Goal: Task Accomplishment & Management: Manage account settings

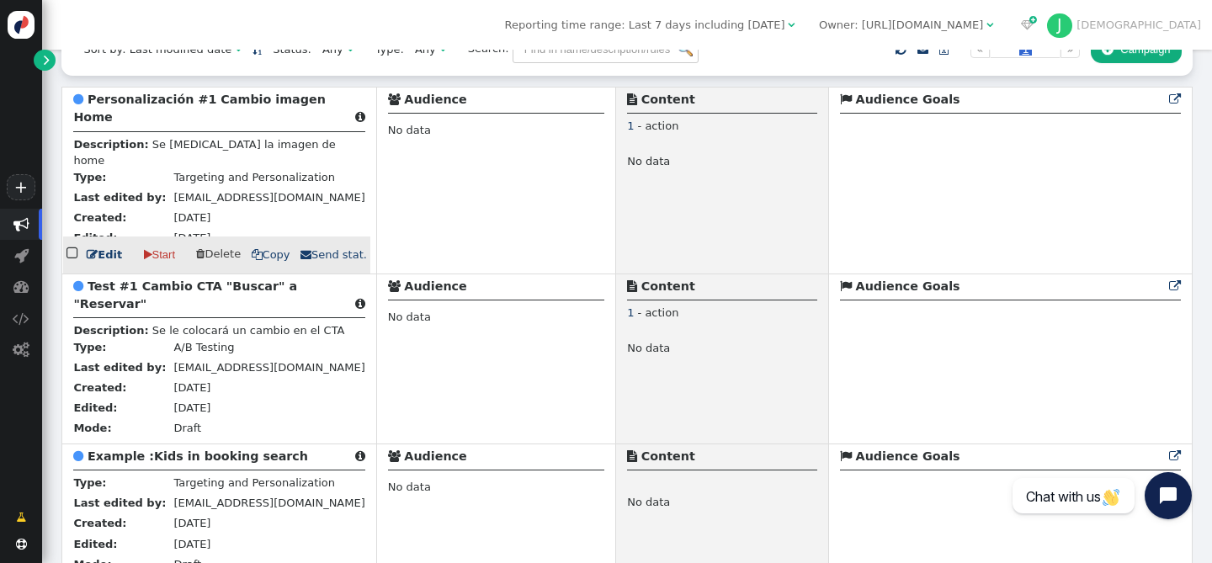
scroll to position [268, 0]
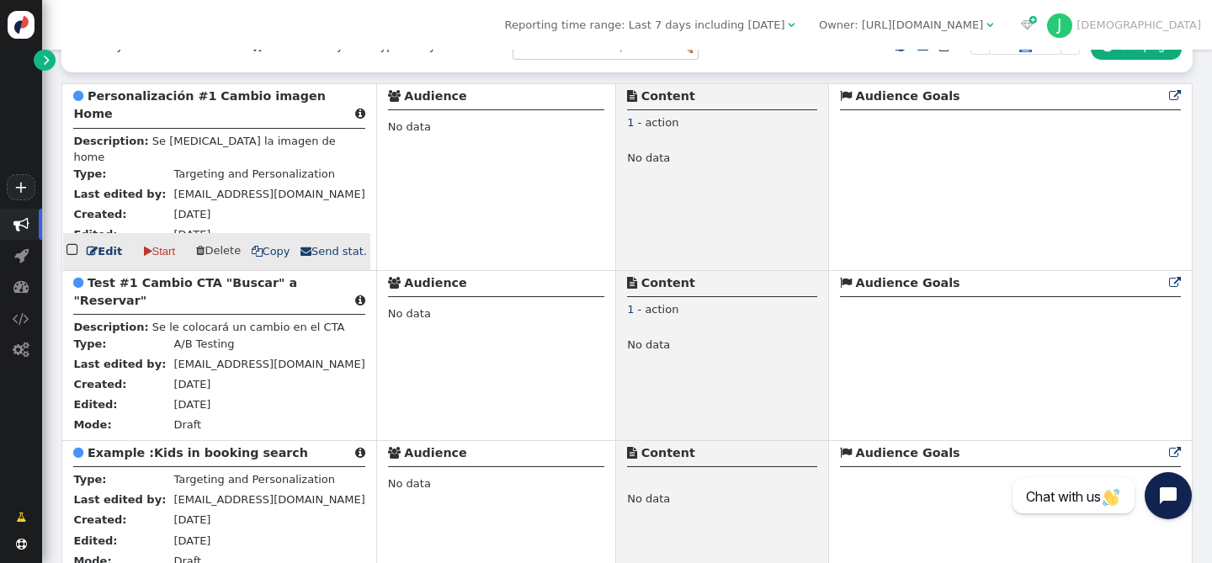
click at [264, 115] on div " Personalización #1 Cambio imagen Home " at bounding box center [218, 108] width 291 height 41
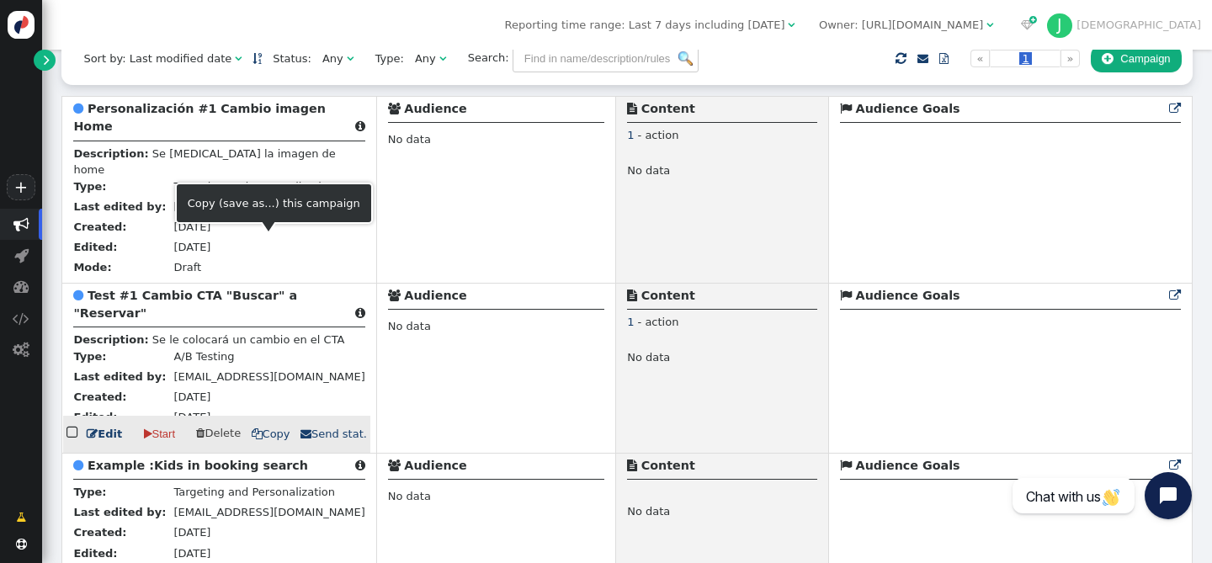
scroll to position [252, 0]
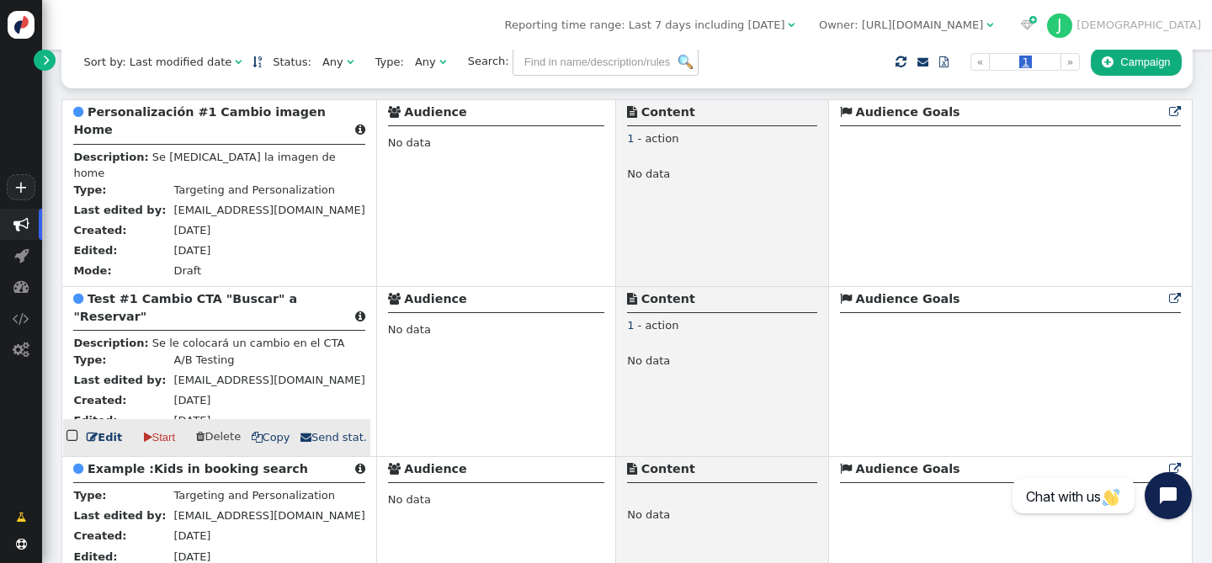
click at [219, 292] on b "Test #1 Cambio CTA "Buscar" a "Reservar"" at bounding box center [185, 307] width 224 height 31
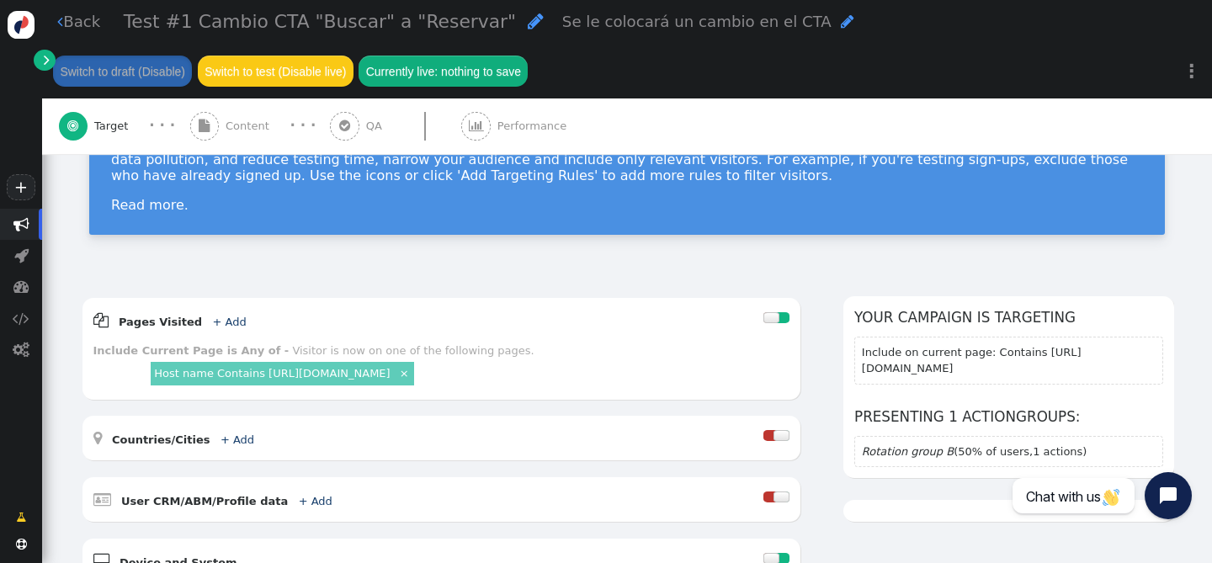
scroll to position [127, 0]
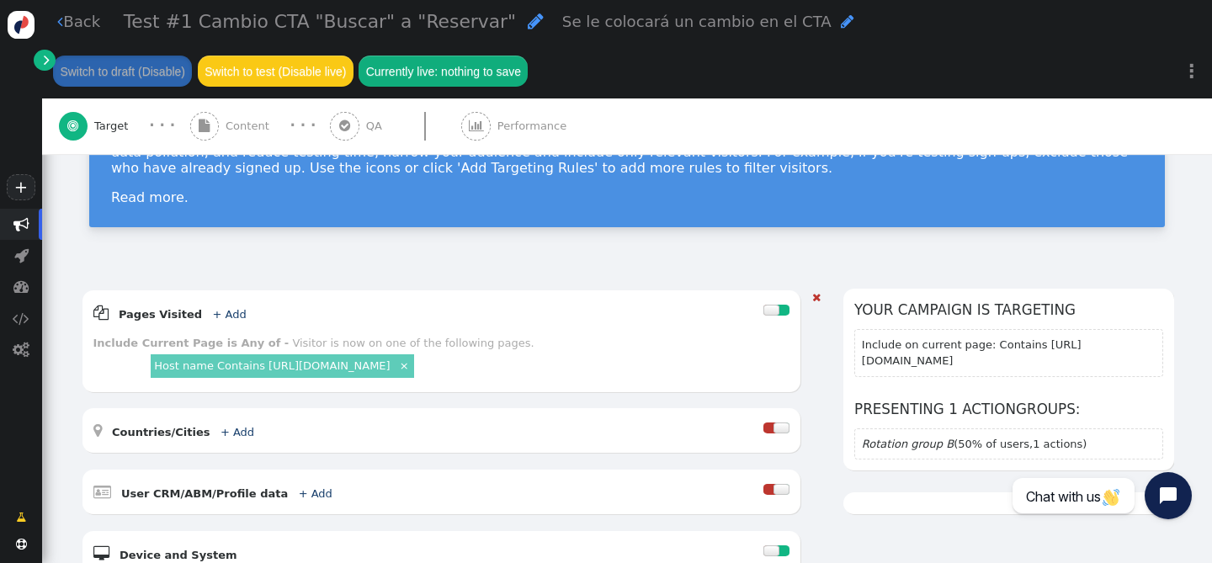
click at [359, 364] on link "Host name Contains [URL][DOMAIN_NAME]" at bounding box center [272, 365] width 236 height 13
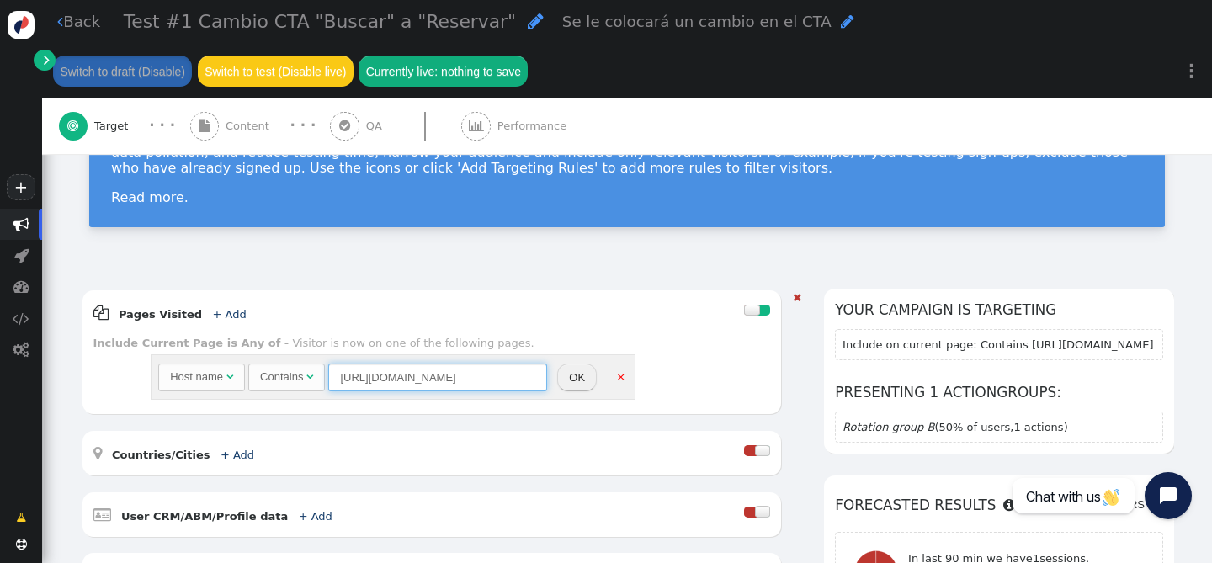
drag, startPoint x: 492, startPoint y: 375, endPoint x: 323, endPoint y: 371, distance: 169.2
click at [323, 371] on div "Host name  Contains  [URL][DOMAIN_NAME] = (Empty) [DOMAIN_NAME]  (Nothing) " at bounding box center [352, 378] width 389 height 29
click at [60, 25] on span "" at bounding box center [60, 21] width 6 height 16
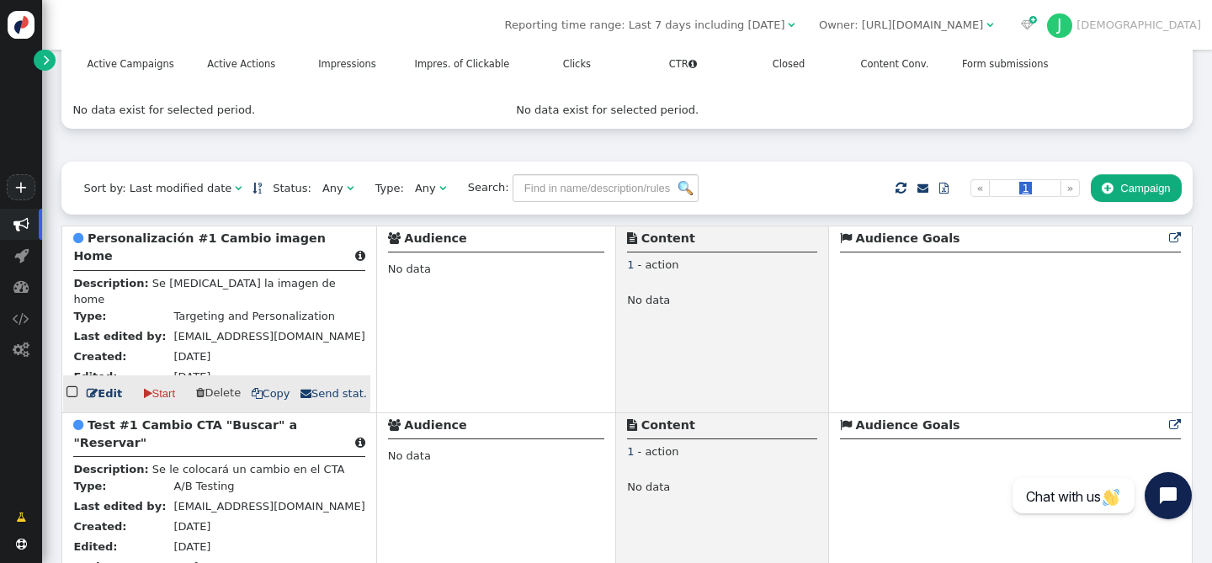
scroll to position [129, 0]
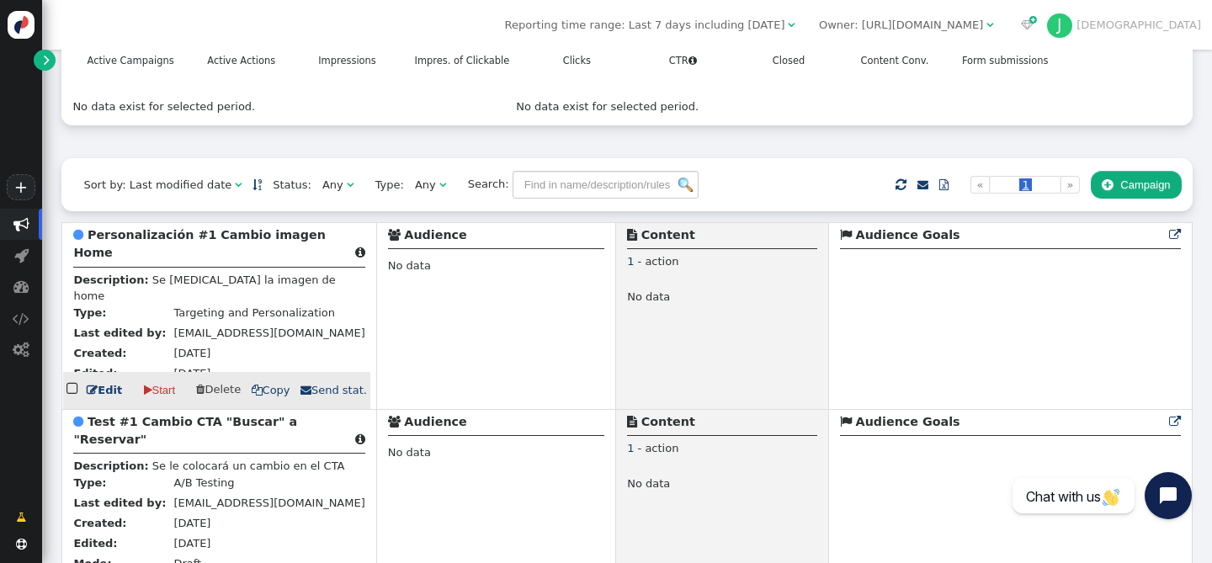
click at [233, 243] on b "Personalización #1 Cambio imagen Home" at bounding box center [199, 243] width 252 height 31
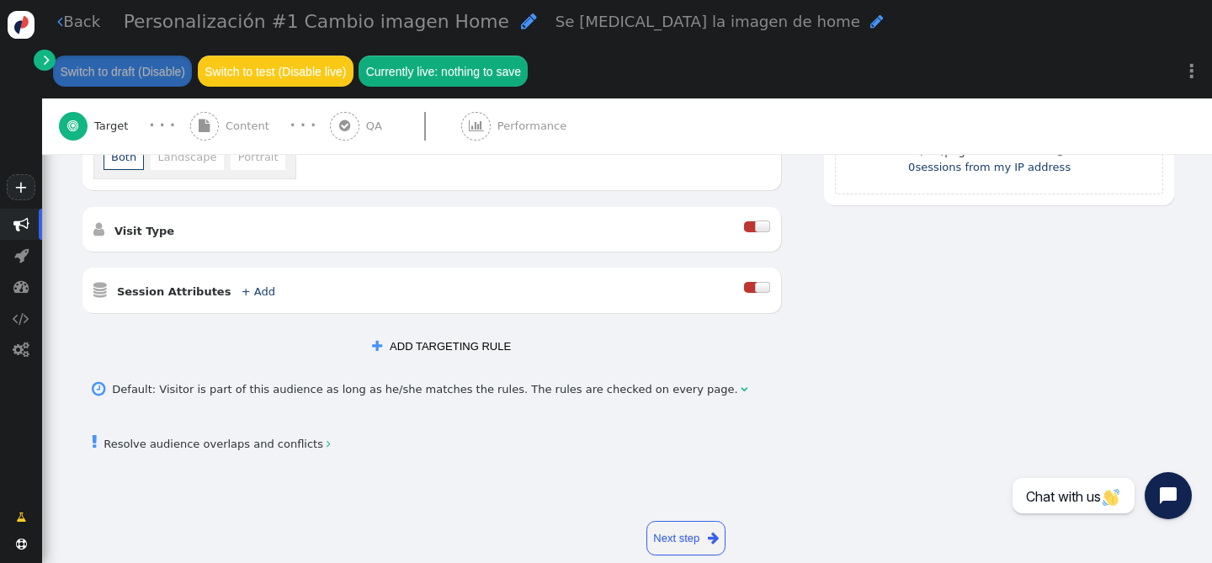
scroll to position [569, 0]
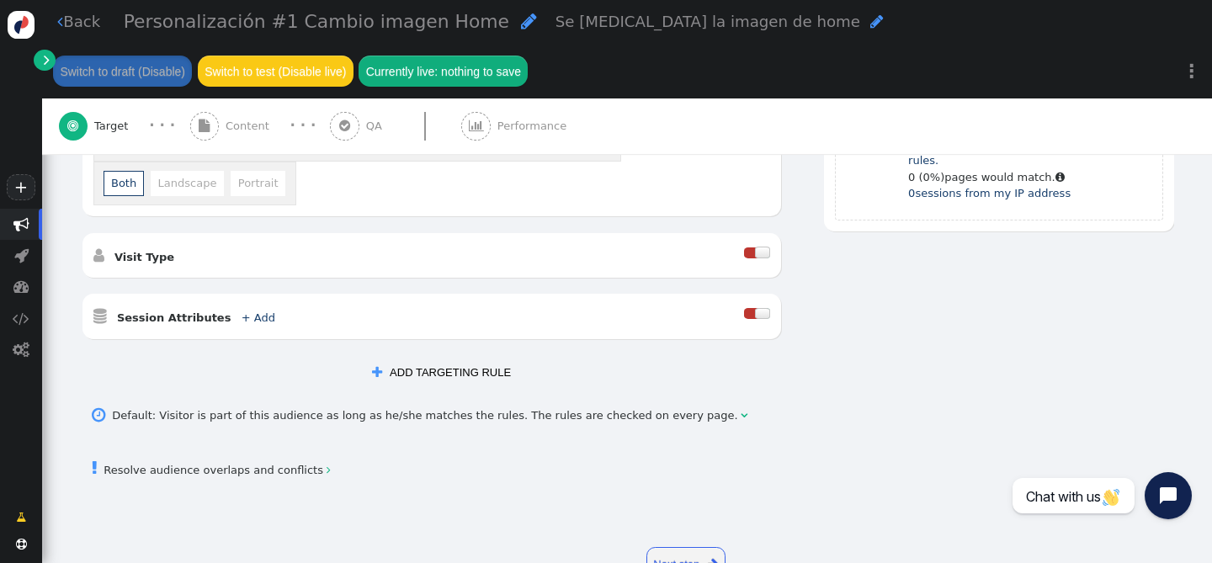
click at [661, 551] on link "Next step " at bounding box center [686, 564] width 80 height 35
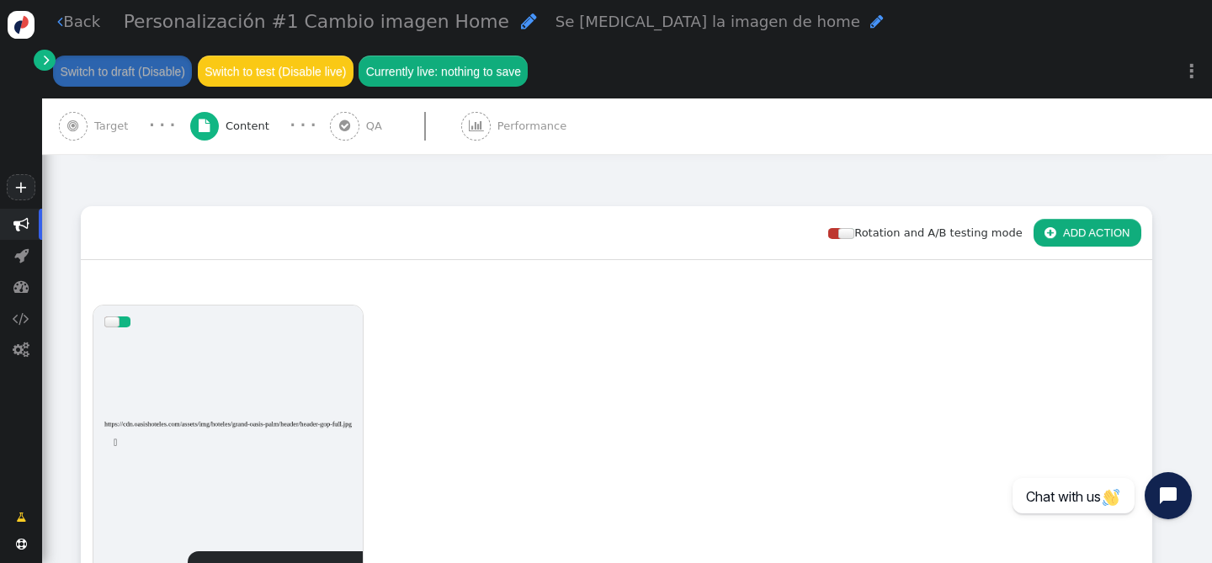
scroll to position [538, 0]
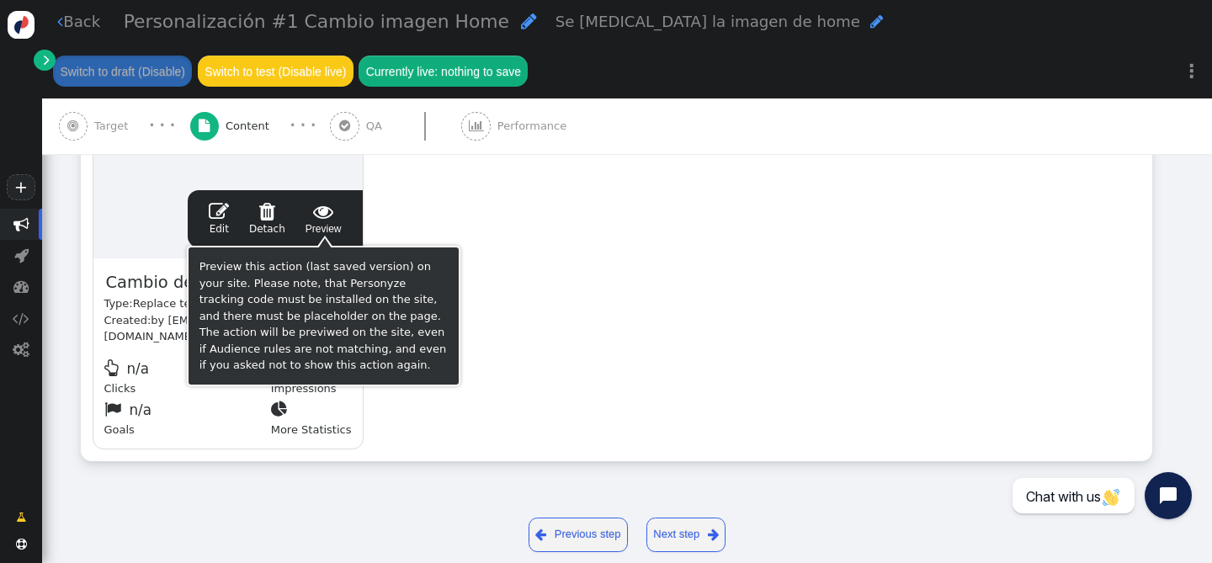
click at [326, 216] on span "" at bounding box center [324, 211] width 36 height 20
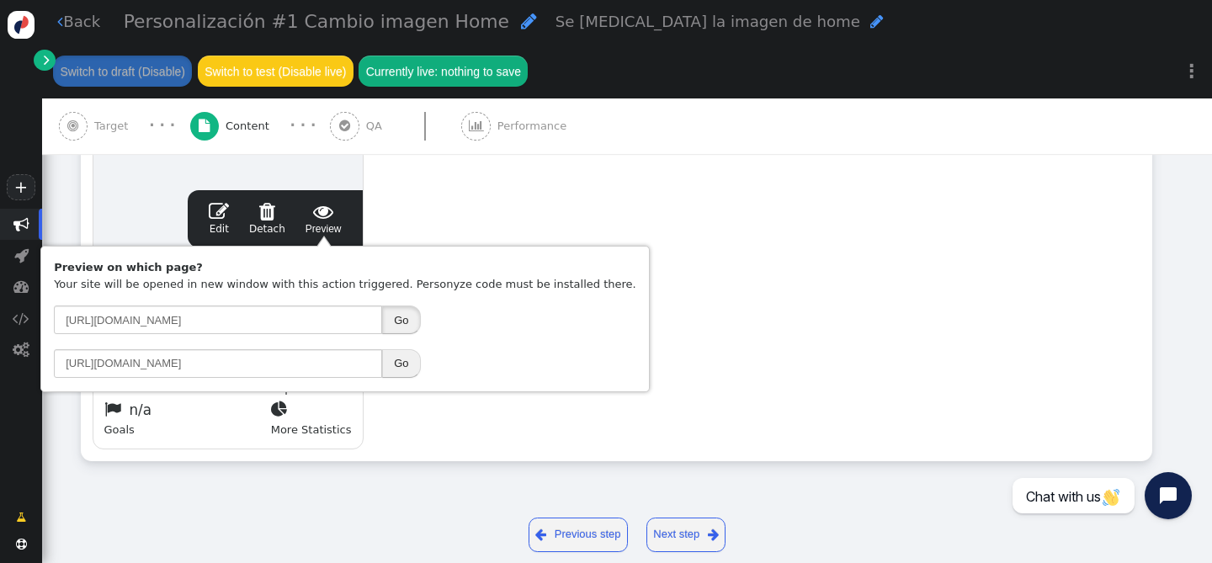
click at [404, 317] on button "Go" at bounding box center [401, 320] width 38 height 29
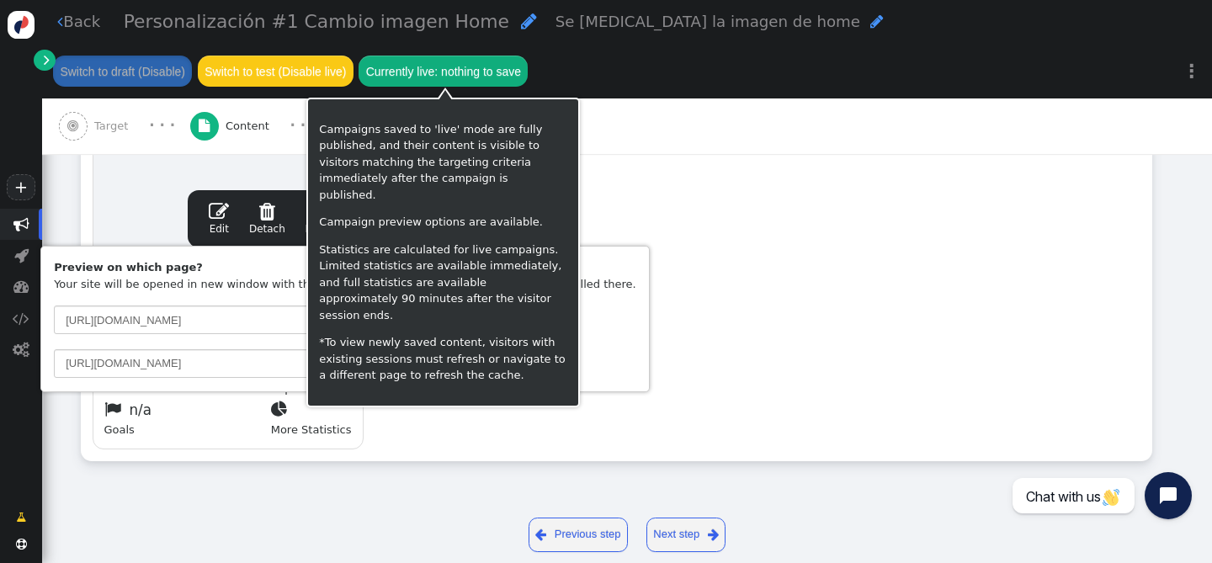
click at [624, 215] on div "drag this  Edit  Detach  Preview Cambio de imagen - adultos Type: Replace te…" at bounding box center [617, 197] width 1070 height 528
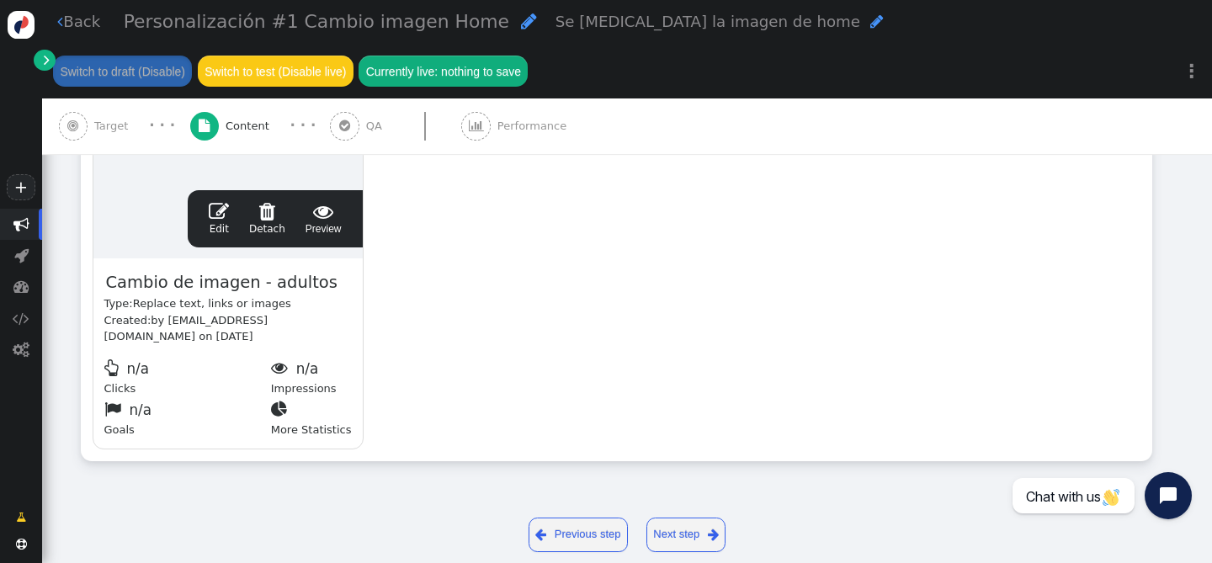
scroll to position [535, 0]
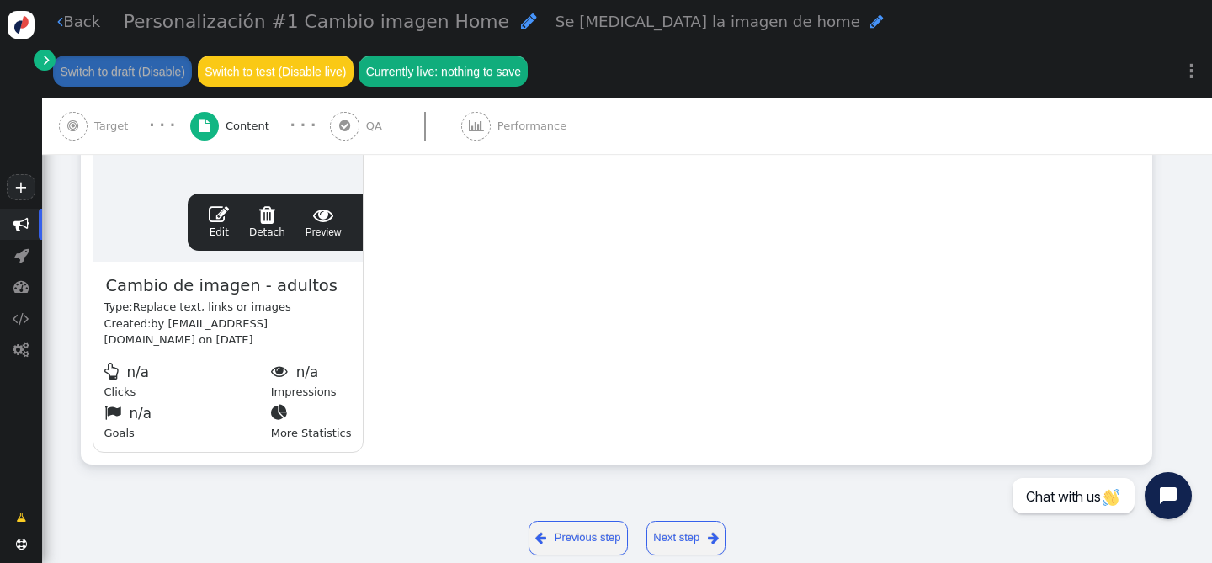
click at [226, 211] on span "" at bounding box center [219, 215] width 20 height 20
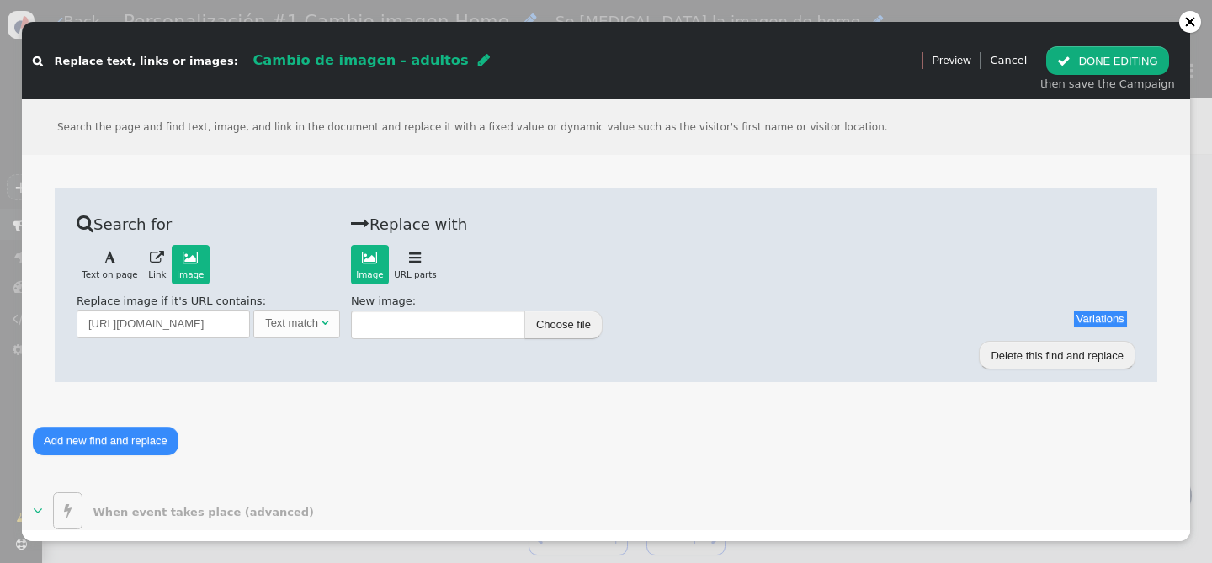
scroll to position [492, 0]
click at [1181, 27] on div at bounding box center [1190, 22] width 22 height 22
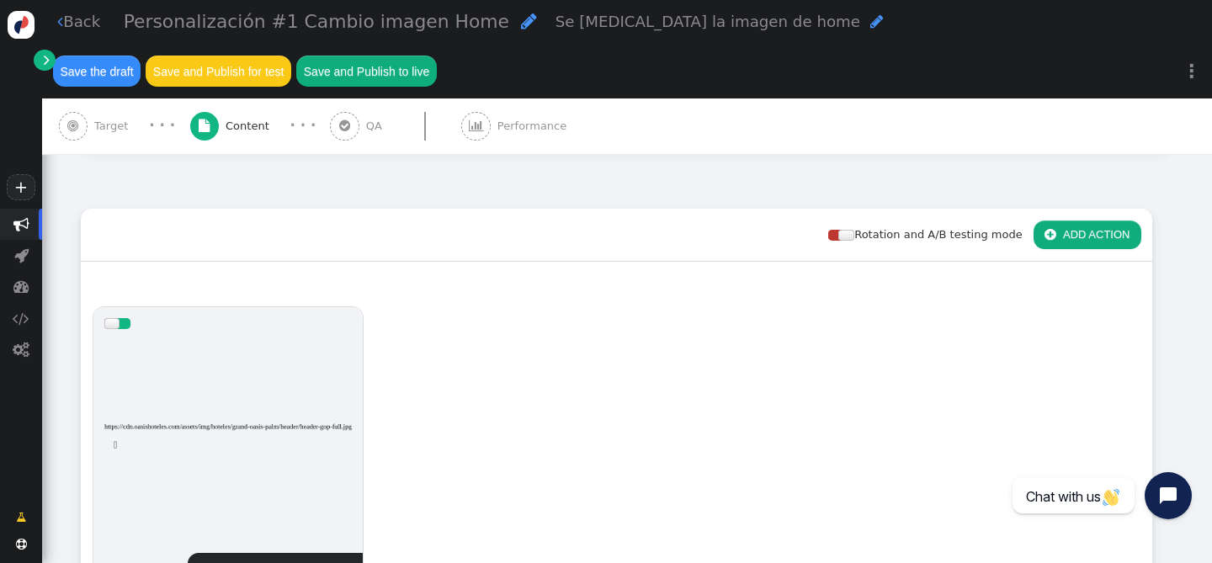
scroll to position [0, 0]
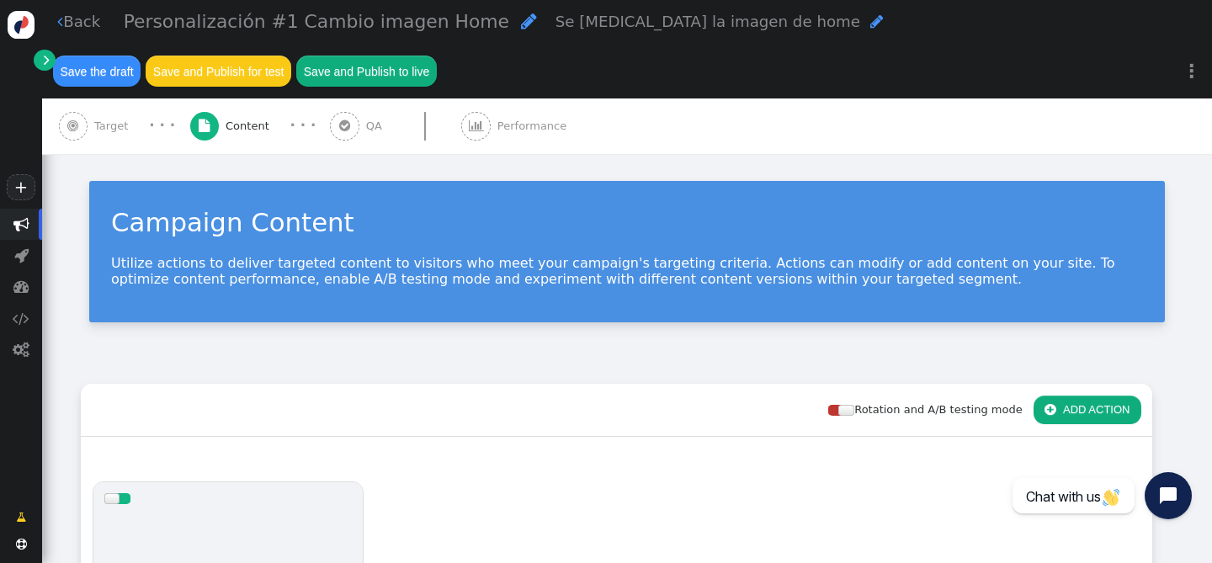
click at [77, 29] on link " Back" at bounding box center [78, 21] width 43 height 23
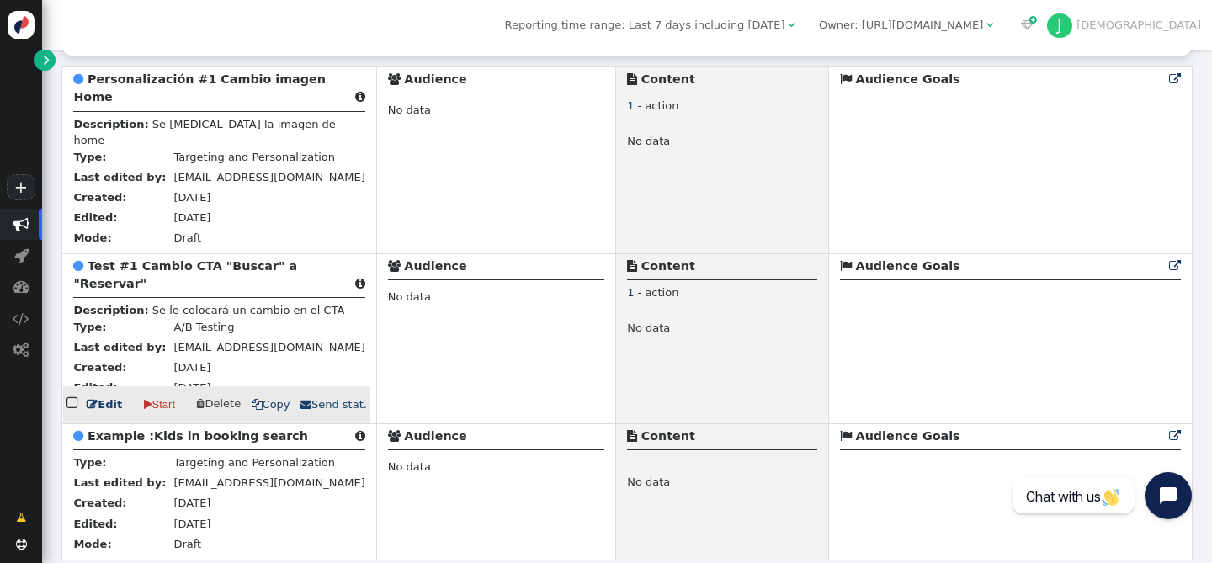
click at [192, 259] on b "Test #1 Cambio CTA "Buscar" a "Reservar"" at bounding box center [185, 274] width 224 height 31
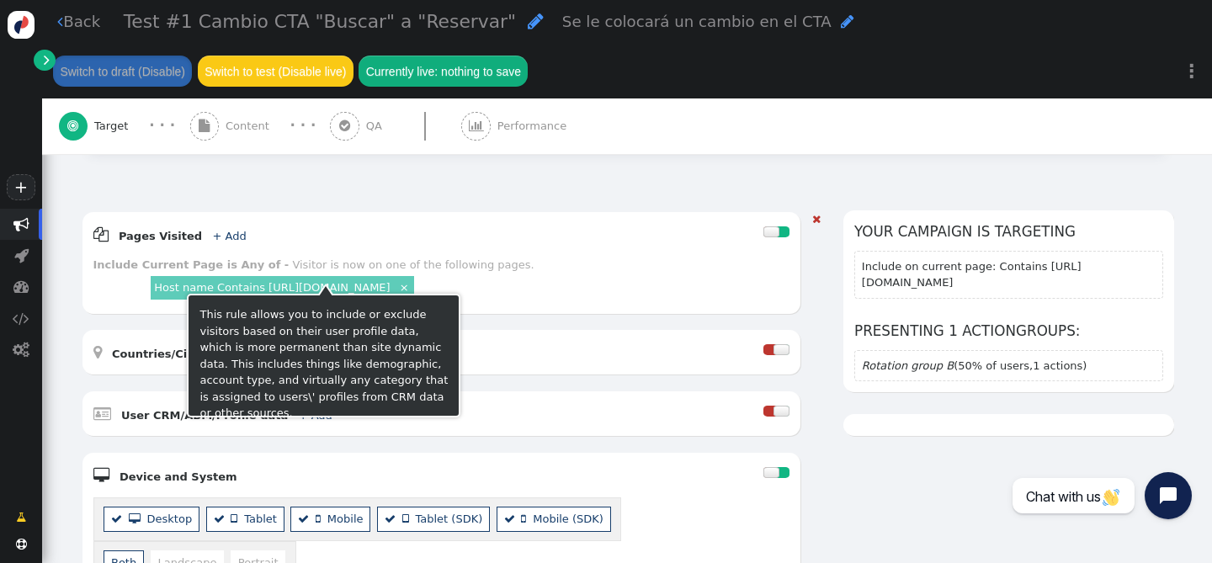
scroll to position [158, 0]
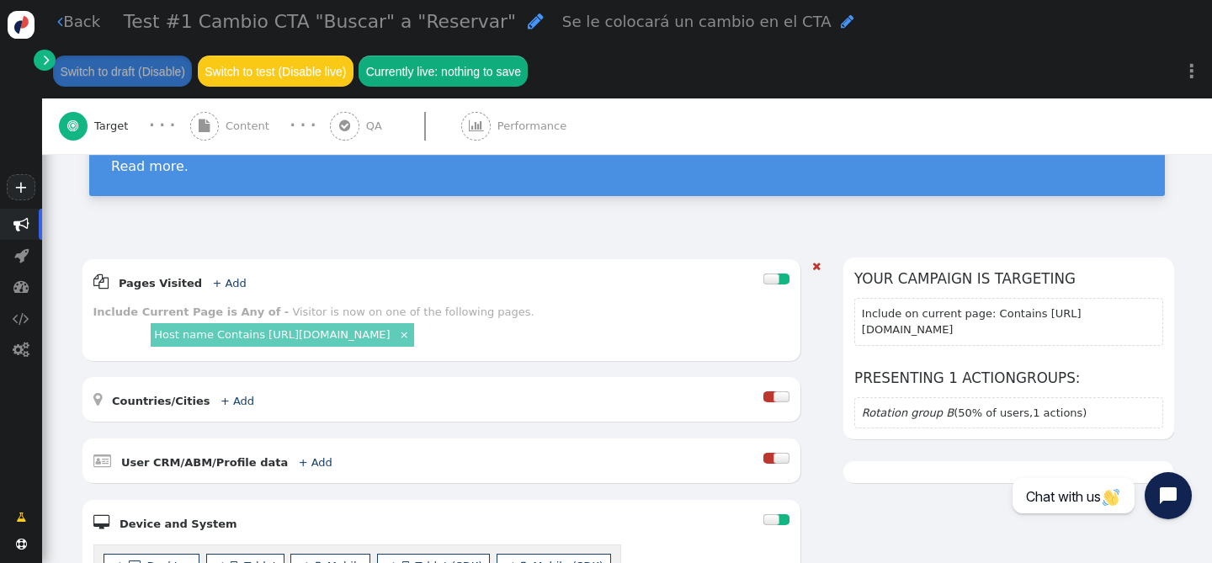
click at [189, 330] on link "Host name Contains [URL][DOMAIN_NAME]" at bounding box center [272, 334] width 236 height 13
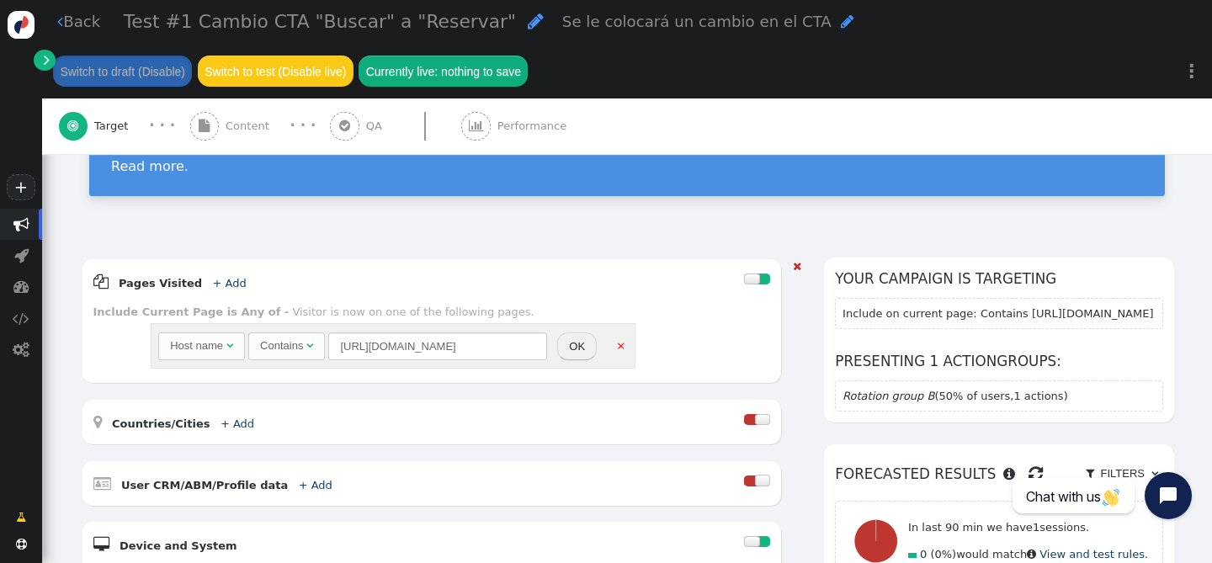
click at [210, 347] on div "Host name" at bounding box center [196, 346] width 53 height 17
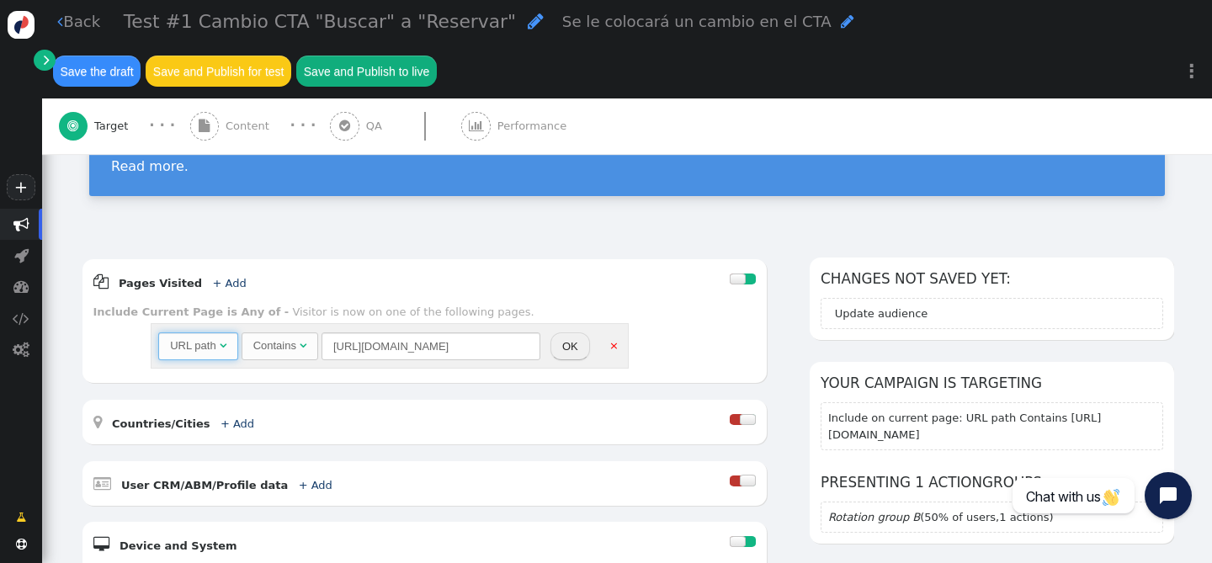
scroll to position [165, 0]
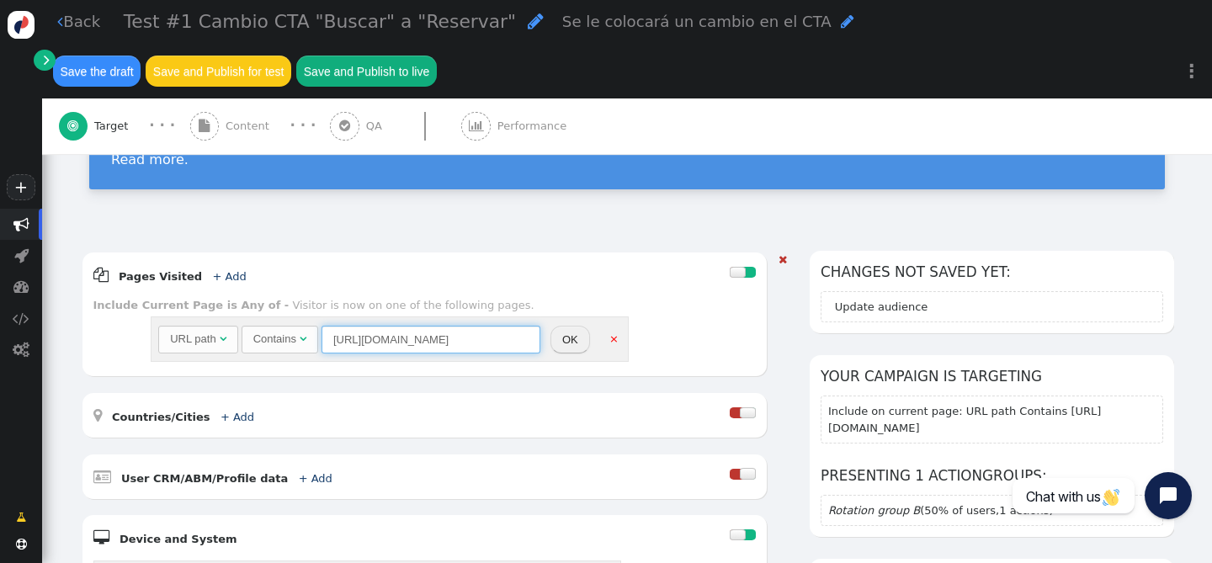
click at [493, 343] on input "[URL][DOMAIN_NAME]" at bounding box center [431, 340] width 219 height 29
type input "[URL][DOMAIN_NAME]"
click at [588, 305] on div "Include Current Page is Any of - Visitor is now on one of the following pages." at bounding box center [424, 305] width 663 height 17
click at [574, 338] on button "OK" at bounding box center [571, 340] width 40 height 29
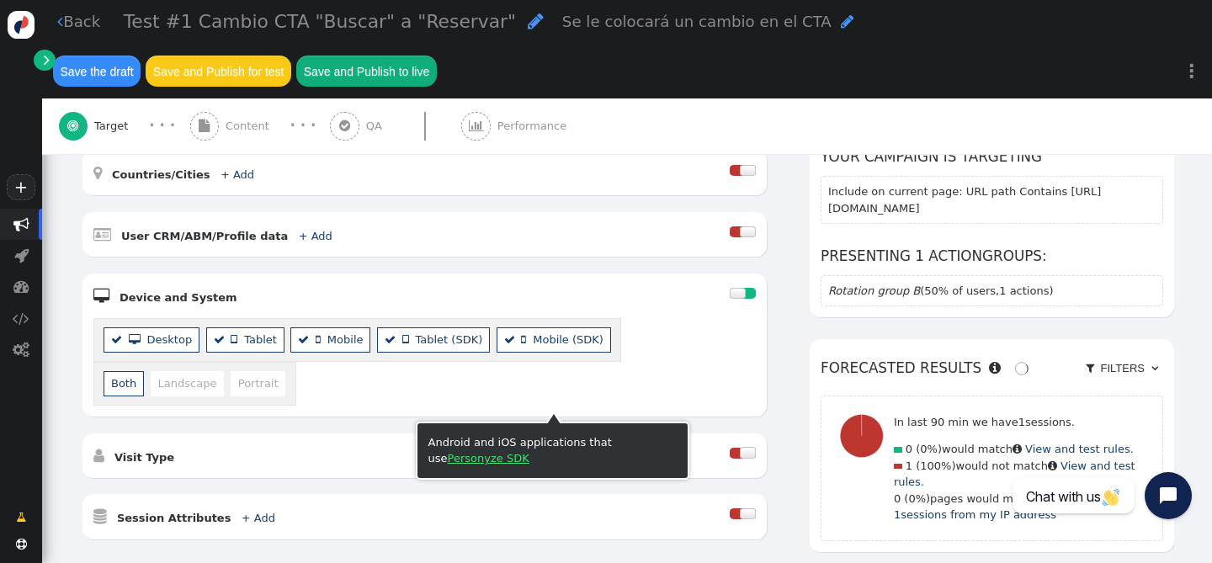
scroll to position [386, 0]
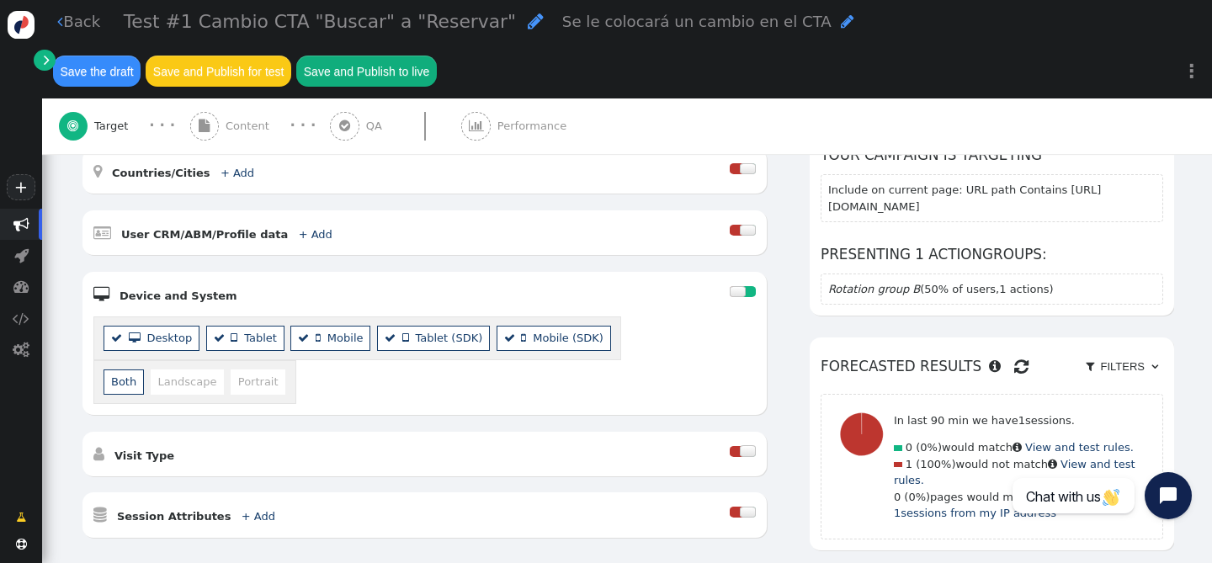
click at [176, 347] on li "  Desktop" at bounding box center [152, 338] width 96 height 24
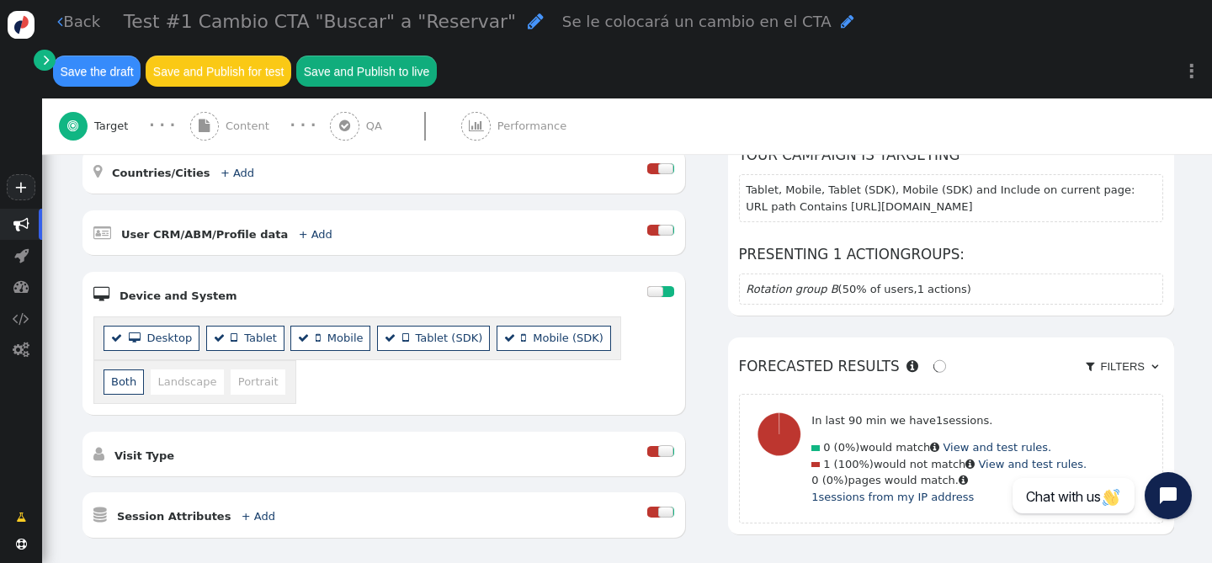
click at [175, 346] on li "  Desktop" at bounding box center [152, 338] width 96 height 24
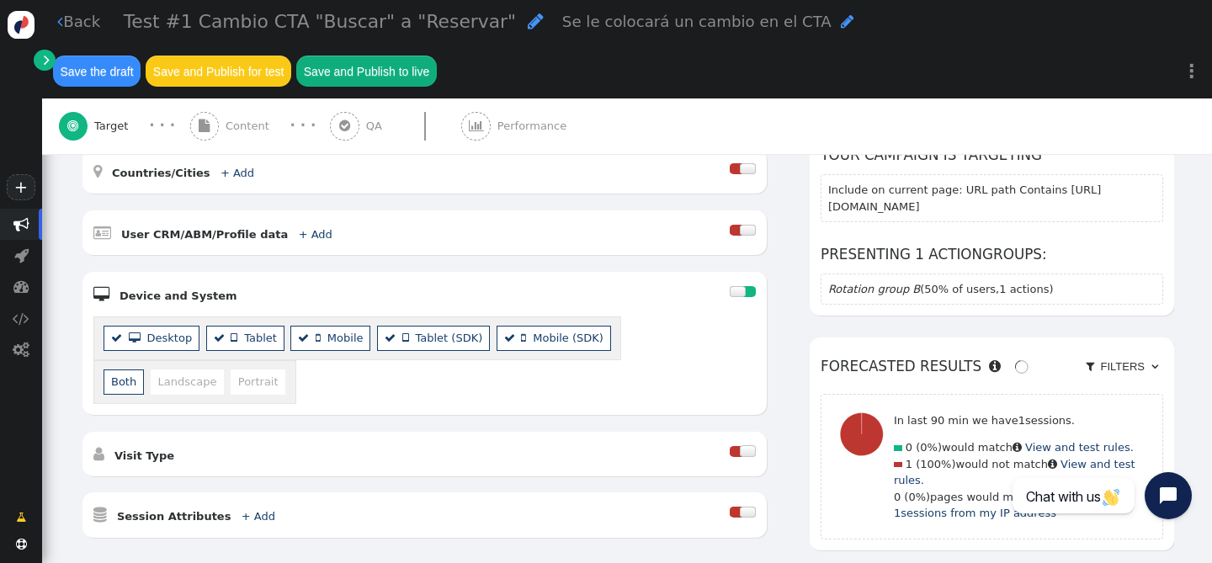
click at [216, 343] on span "" at bounding box center [219, 337] width 11 height 11
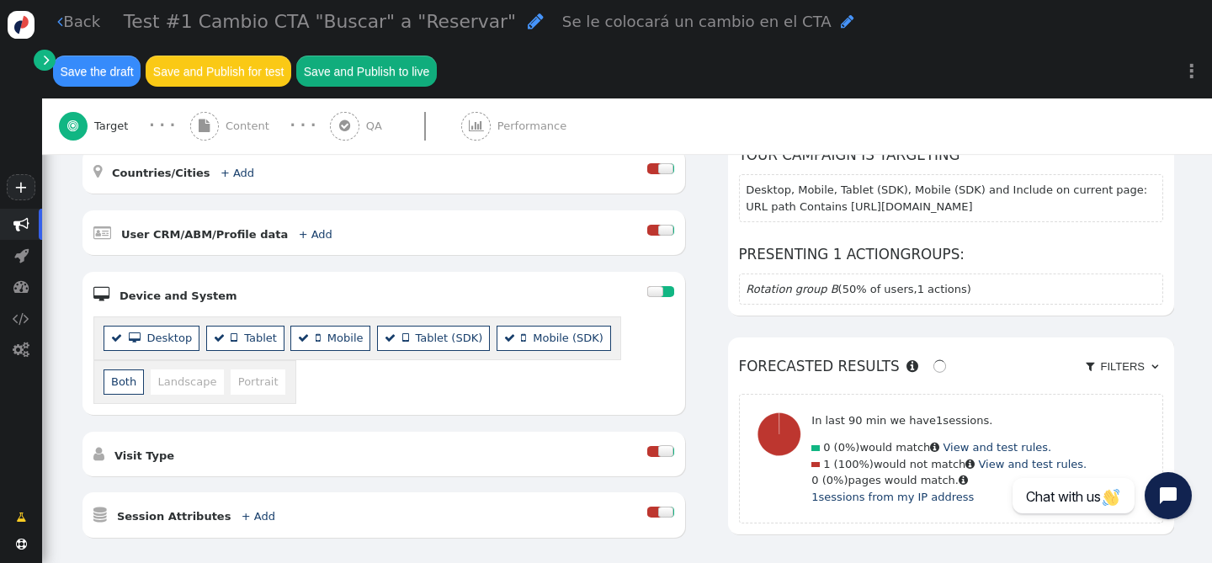
click at [250, 346] on li "  Tablet" at bounding box center [245, 338] width 78 height 24
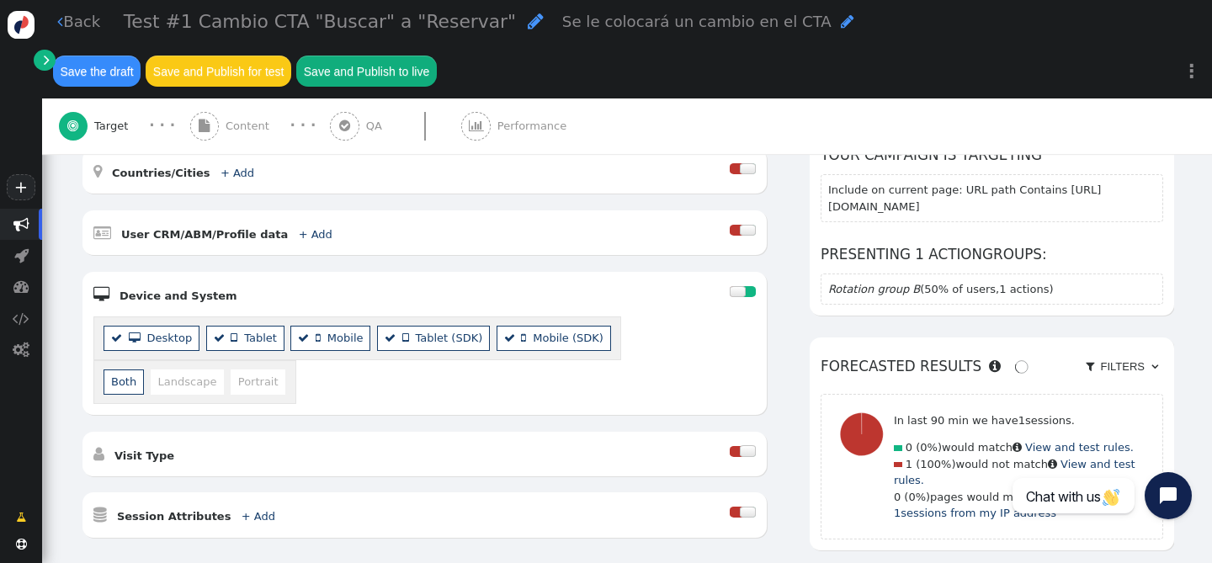
click at [304, 347] on b "" at bounding box center [307, 338] width 18 height 17
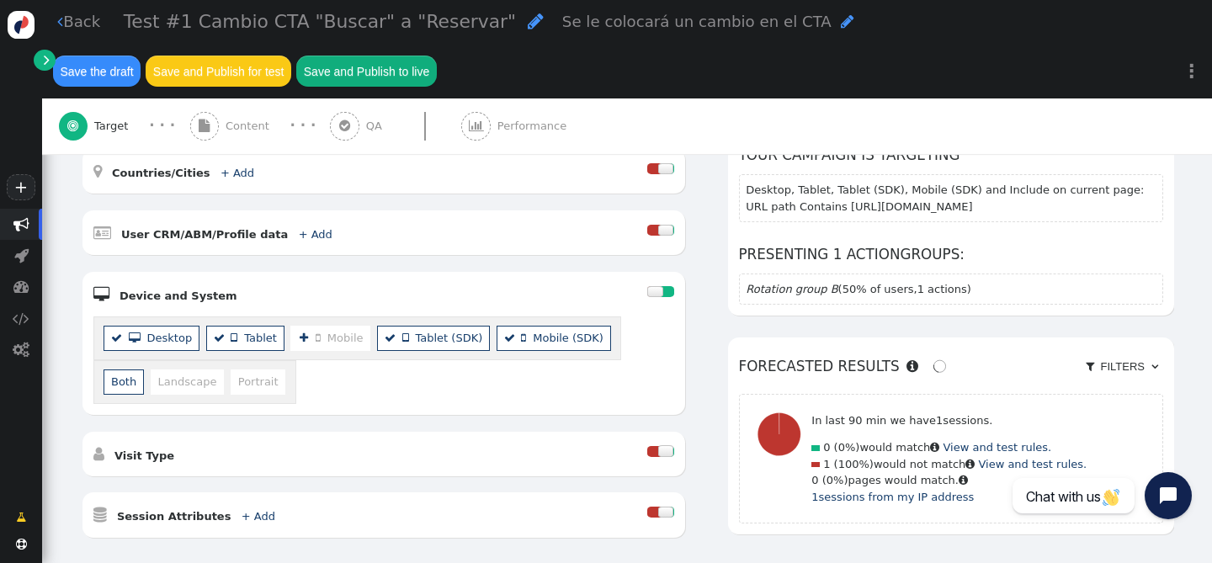
click at [388, 342] on span "" at bounding box center [390, 337] width 11 height 11
click at [239, 343] on span "" at bounding box center [237, 337] width 13 height 11
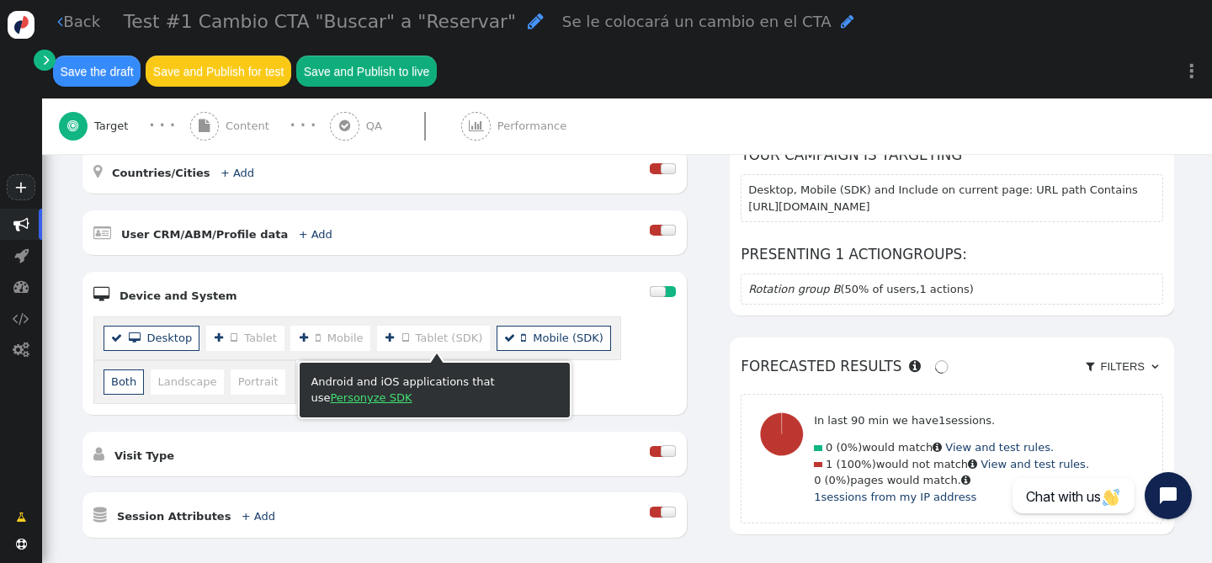
click at [548, 338] on span " Mobile (SDK)" at bounding box center [562, 338] width 82 height 13
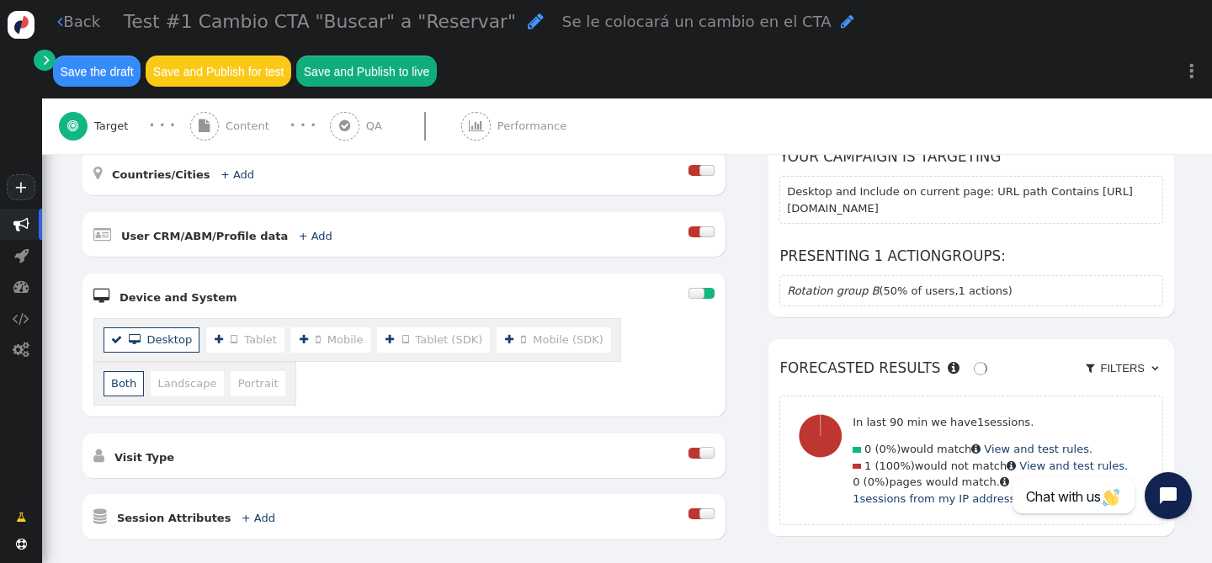
scroll to position [364, 0]
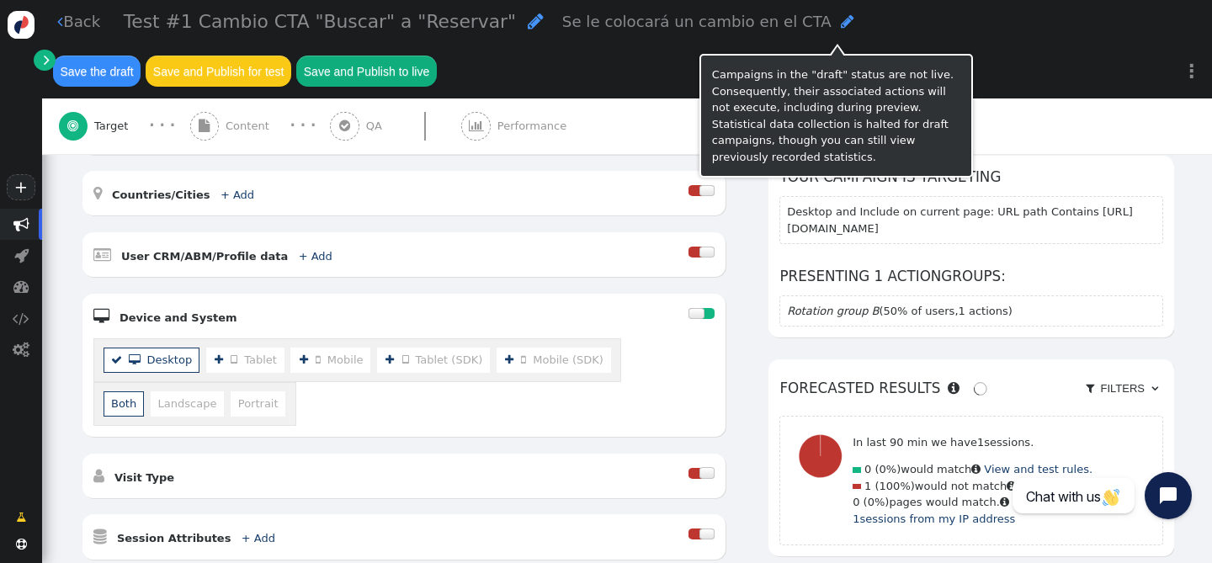
click at [141, 56] on button "Save the draft" at bounding box center [97, 71] width 88 height 30
